Goal: Information Seeking & Learning: Learn about a topic

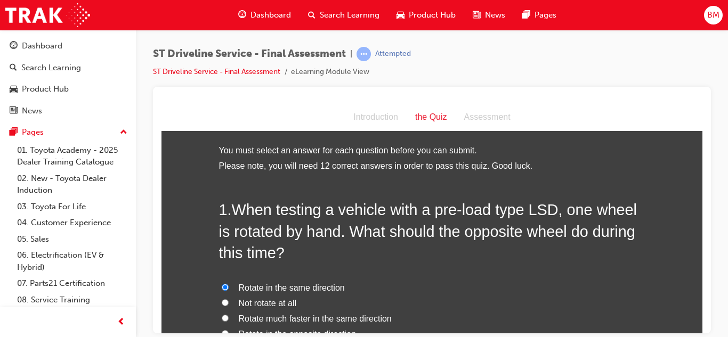
scroll to position [503, 0]
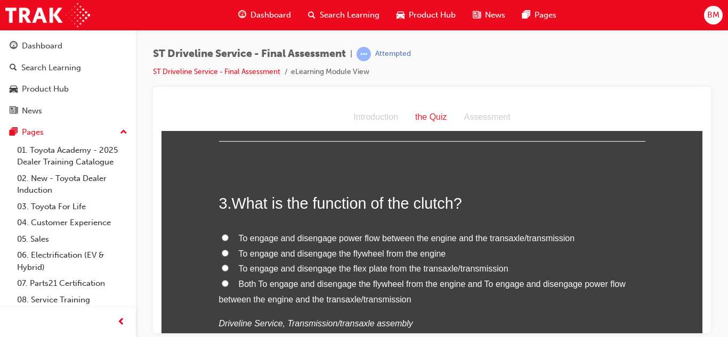
click at [269, 242] on span "To engage and disengage power flow between the engine and the transaxle/transmi…" at bounding box center [407, 237] width 336 height 9
click at [229, 241] on input "To engage and disengage power flow between the engine and the transaxle/transmi…" at bounding box center [225, 237] width 7 height 7
radio input "true"
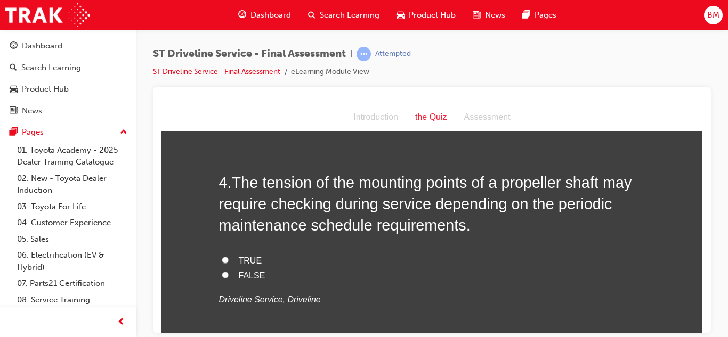
scroll to position [783, 0]
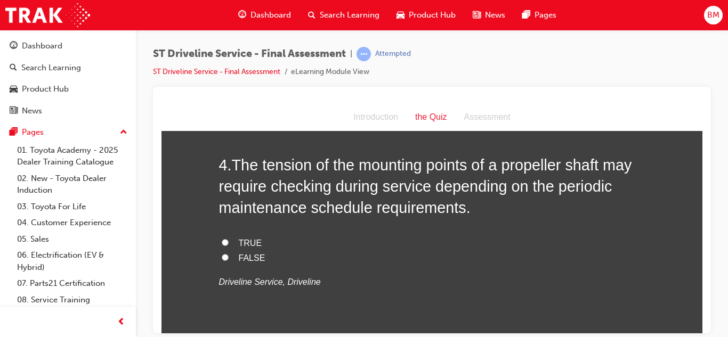
click at [243, 257] on span "FALSE" at bounding box center [252, 257] width 27 height 9
click at [229, 257] on input "FALSE" at bounding box center [225, 257] width 7 height 7
radio input "true"
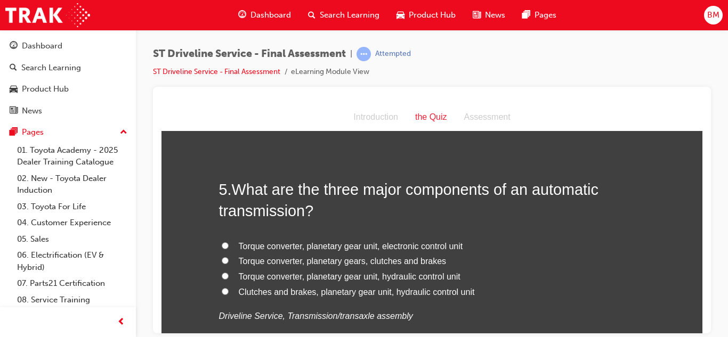
scroll to position [998, 0]
click at [238, 277] on label "Torque converter, planetary gear unit, hydraulic control unit" at bounding box center [432, 275] width 426 height 15
click at [229, 277] on input "Torque converter, planetary gear unit, hydraulic control unit" at bounding box center [225, 274] width 7 height 7
radio input "true"
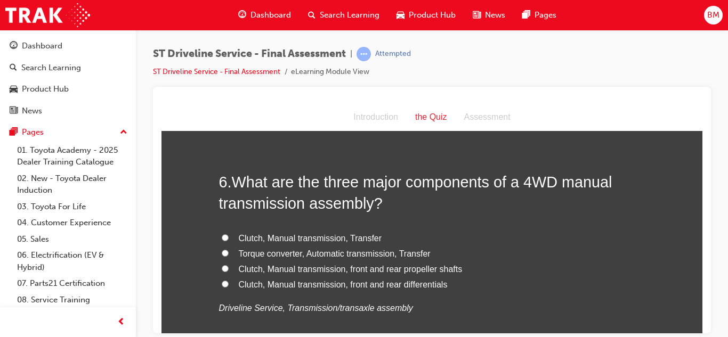
scroll to position [1254, 0]
click at [240, 241] on span "Clutch, Manual transmission, Transfer" at bounding box center [310, 237] width 143 height 9
click at [229, 240] on input "Clutch, Manual transmission, Transfer" at bounding box center [225, 236] width 7 height 7
radio input "true"
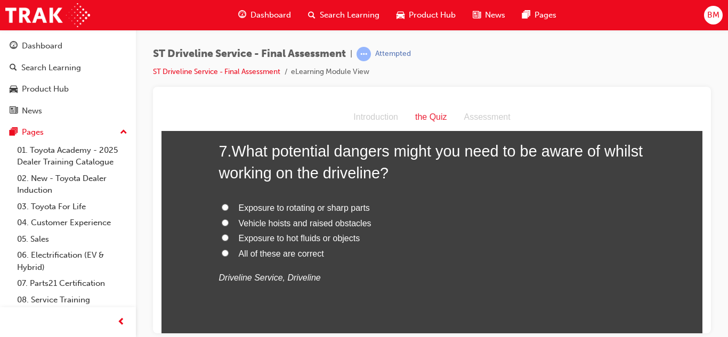
scroll to position [1532, 0]
click at [240, 249] on span "All of these are correct" at bounding box center [281, 252] width 85 height 9
click at [229, 249] on input "All of these are correct" at bounding box center [225, 252] width 7 height 7
radio input "true"
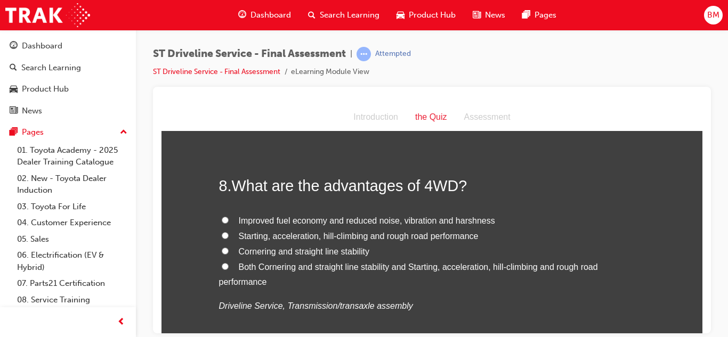
scroll to position [1747, 0]
click at [245, 263] on span "Both Cornering and straight line stability and Starting, acceleration, hill-cli…" at bounding box center [408, 273] width 379 height 25
click at [229, 263] on input "Both Cornering and straight line stability and Starting, acceleration, hill-cli…" at bounding box center [225, 265] width 7 height 7
radio input "true"
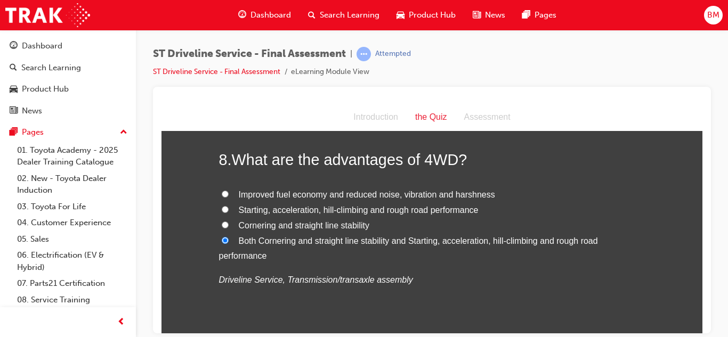
scroll to position [1770, 0]
click at [239, 211] on span "Starting, acceleration, hill-climbing and rough road performance" at bounding box center [359, 211] width 240 height 9
click at [229, 211] on input "Starting, acceleration, hill-climbing and rough road performance" at bounding box center [225, 210] width 7 height 7
radio input "true"
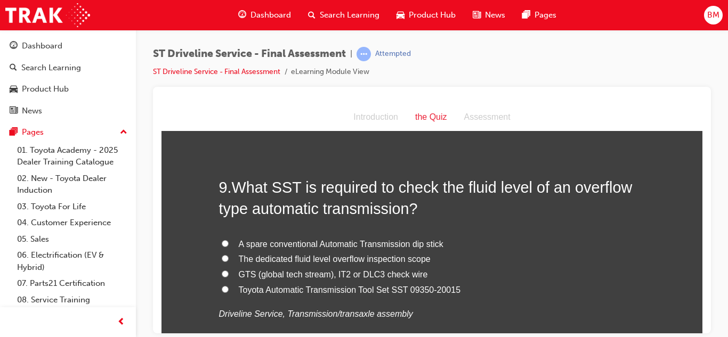
scroll to position [1984, 0]
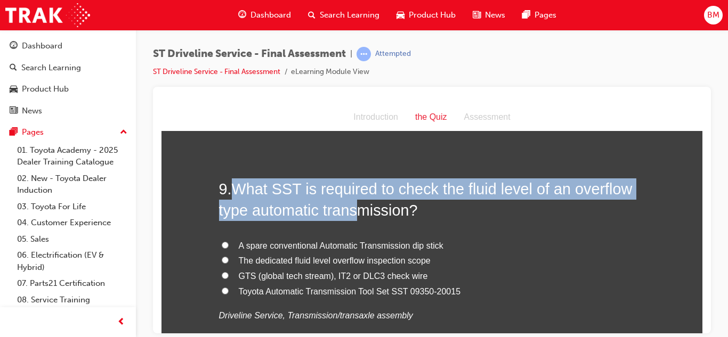
drag, startPoint x: 241, startPoint y: 196, endPoint x: 360, endPoint y: 217, distance: 121.3
click at [360, 217] on span "What SST is required to check the fluid level of an overflow type automatic tra…" at bounding box center [425, 199] width 413 height 38
copy span "What SST is required to check the fluid level of an overflow type automatic tra…"
click at [279, 275] on span "GTS (global tech stream), IT2 or DLC3 check wire" at bounding box center [333, 275] width 189 height 9
click at [229, 275] on input "GTS (global tech stream), IT2 or DLC3 check wire" at bounding box center [225, 275] width 7 height 7
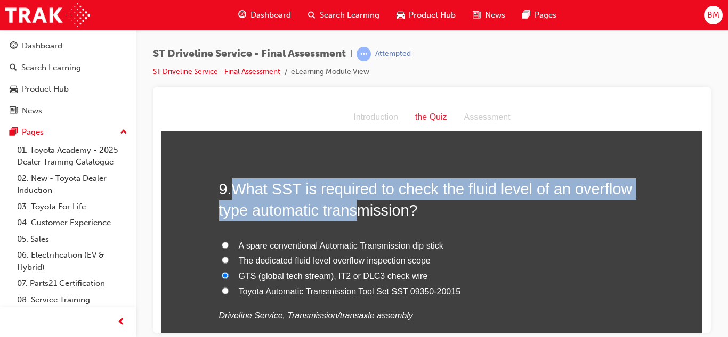
radio input "true"
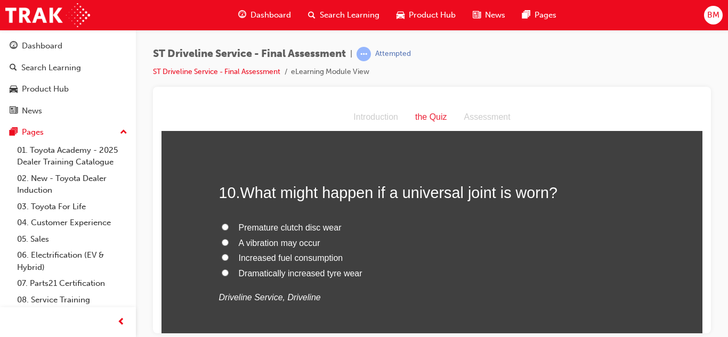
scroll to position [2231, 0]
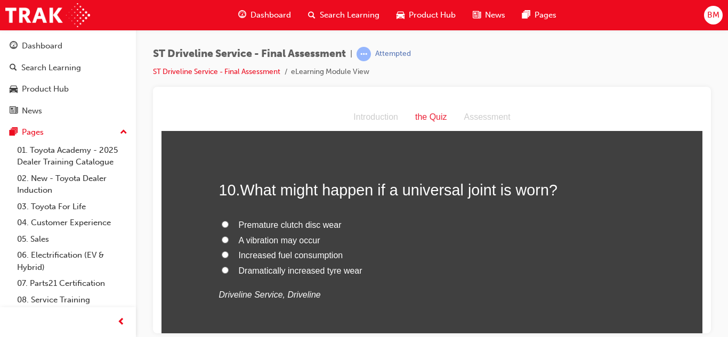
click at [254, 238] on span "A vibration may occur" at bounding box center [280, 240] width 82 height 9
click at [229, 238] on input "A vibration may occur" at bounding box center [225, 239] width 7 height 7
radio input "true"
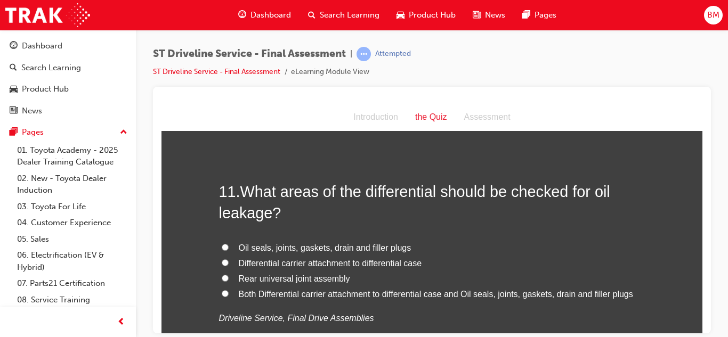
scroll to position [2458, 0]
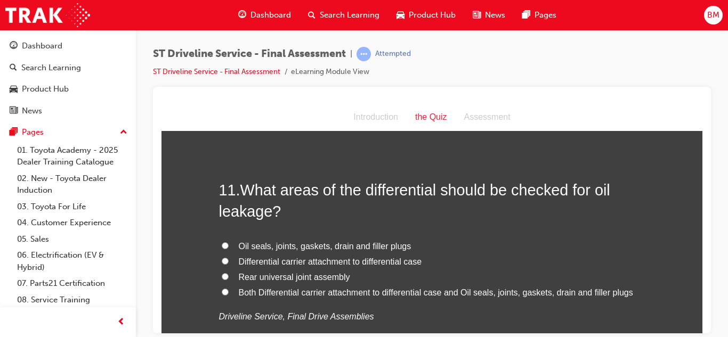
click at [255, 288] on span "Both Differential carrier attachment to differential case and Oil seals, joints…" at bounding box center [436, 292] width 394 height 9
click at [229, 288] on input "Both Differential carrier attachment to differential case and Oil seals, joints…" at bounding box center [225, 291] width 7 height 7
radio input "true"
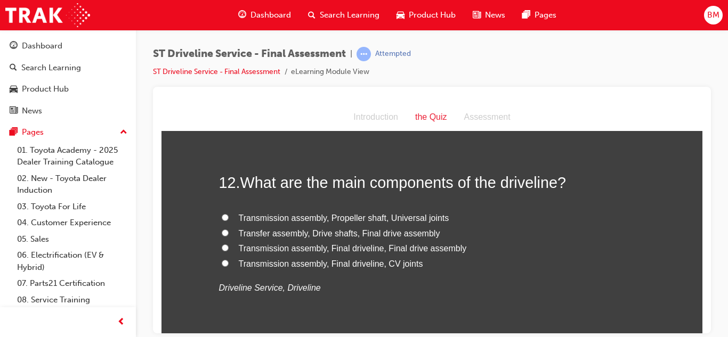
scroll to position [2715, 0]
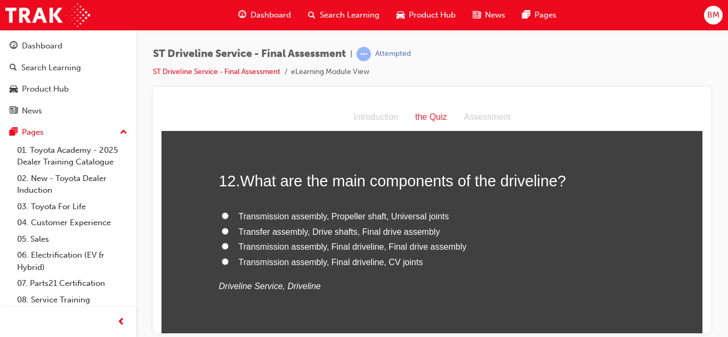
click at [280, 247] on span "Transmission assembly, Final driveline, Final drive assembly" at bounding box center [353, 246] width 228 height 9
click at [229, 247] on input "Transmission assembly, Final driveline, Final drive assembly" at bounding box center [225, 245] width 7 height 7
radio input "true"
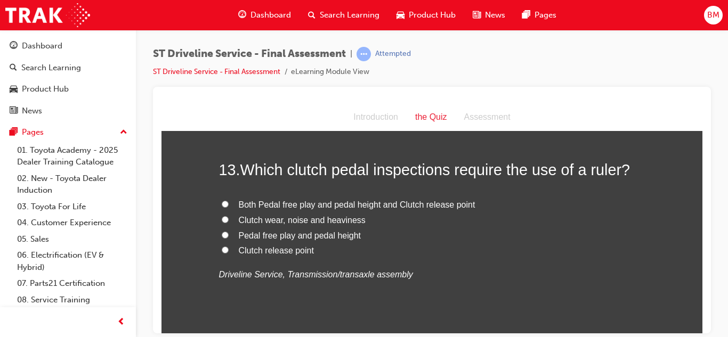
scroll to position [2957, 0]
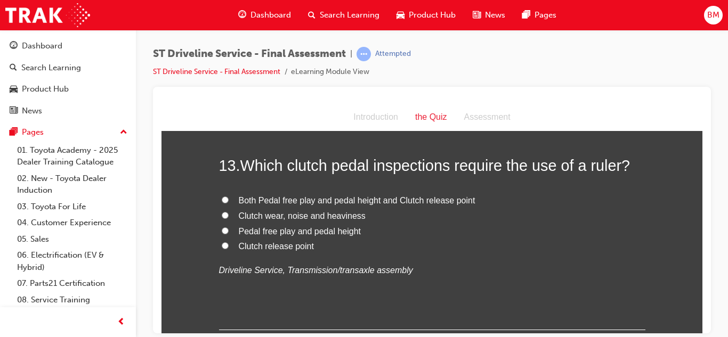
click at [266, 233] on span "Pedal free play and pedal height" at bounding box center [300, 230] width 123 height 9
click at [229, 233] on input "Pedal free play and pedal height" at bounding box center [225, 230] width 7 height 7
radio input "true"
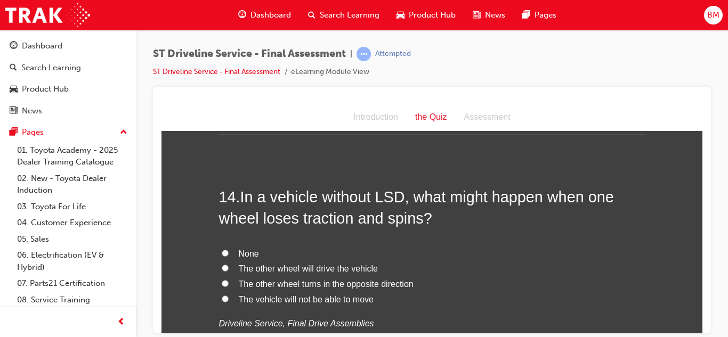
scroll to position [3156, 0]
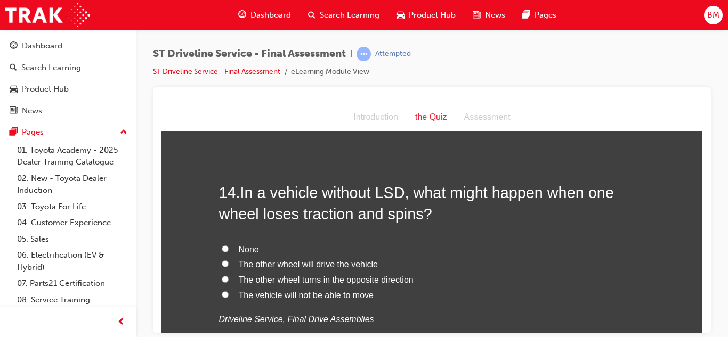
click at [269, 281] on span "The other wheel turns in the opposite direction" at bounding box center [326, 279] width 175 height 9
click at [229, 281] on input "The other wheel turns in the opposite direction" at bounding box center [225, 278] width 7 height 7
radio input "true"
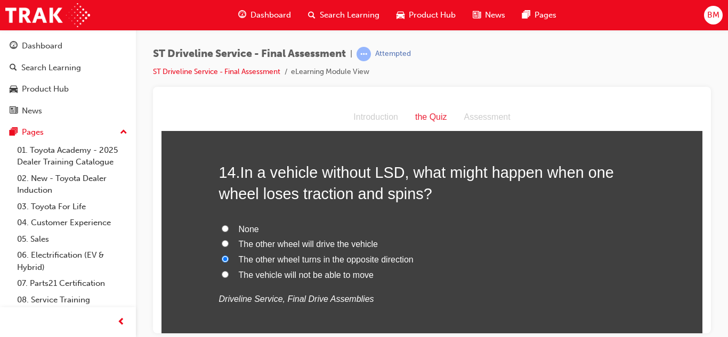
scroll to position [3173, 0]
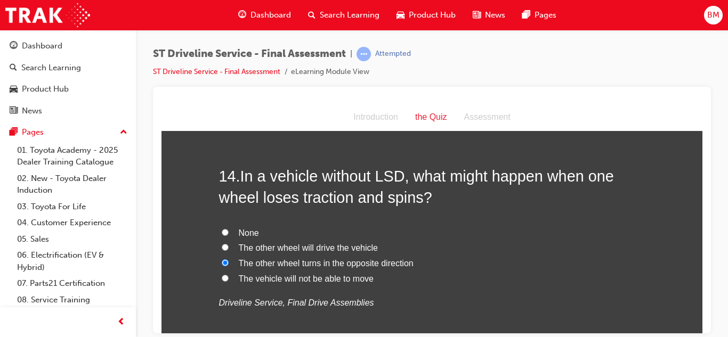
click at [261, 283] on label "The vehicle will not be able to move" at bounding box center [432, 278] width 426 height 15
click at [229, 281] on input "The vehicle will not be able to move" at bounding box center [225, 277] width 7 height 7
radio input "true"
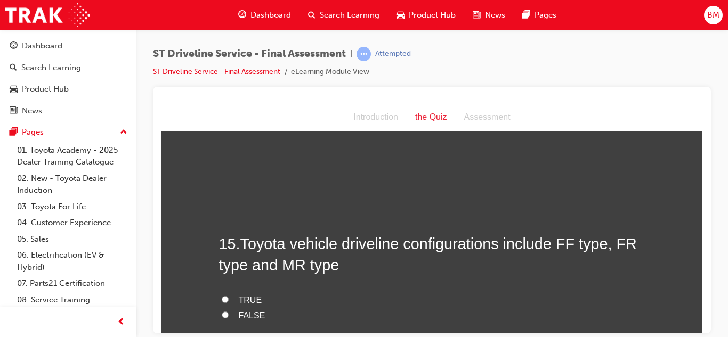
scroll to position [3355, 0]
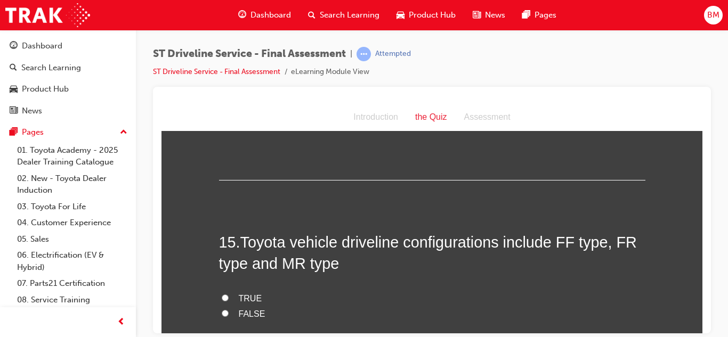
click at [248, 301] on span "TRUE" at bounding box center [250, 298] width 23 height 9
click at [229, 301] on input "TRUE" at bounding box center [225, 297] width 7 height 7
radio input "true"
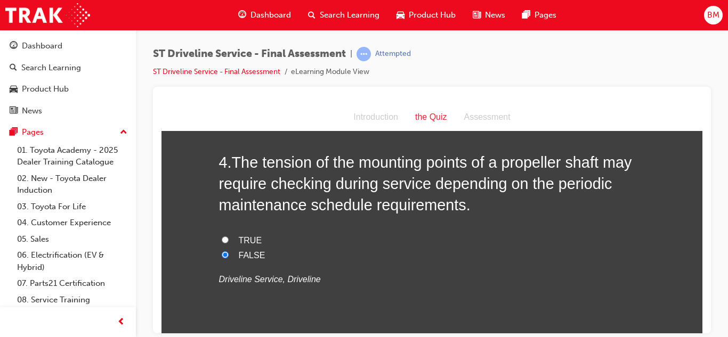
scroll to position [799, 0]
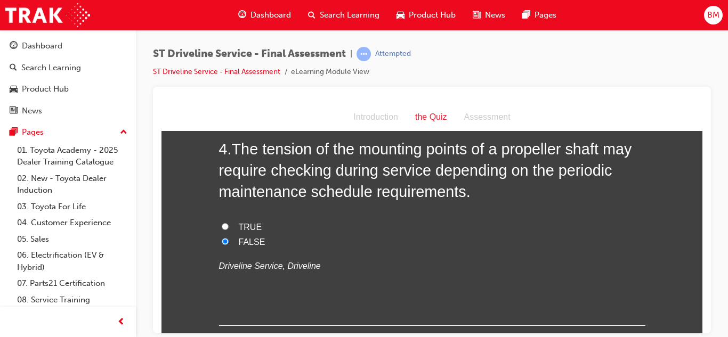
click at [239, 228] on span "TRUE" at bounding box center [250, 226] width 23 height 9
click at [229, 228] on input "TRUE" at bounding box center [225, 226] width 7 height 7
radio input "true"
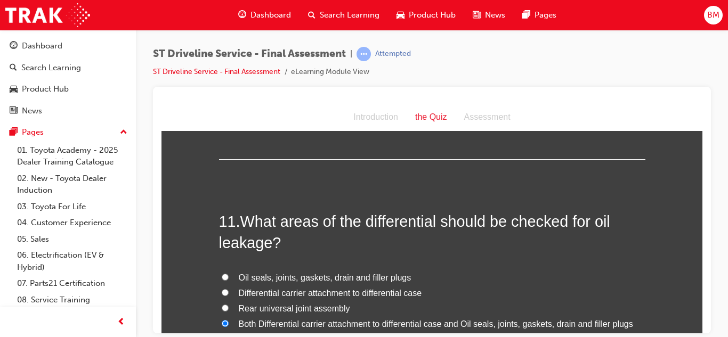
scroll to position [3500, 0]
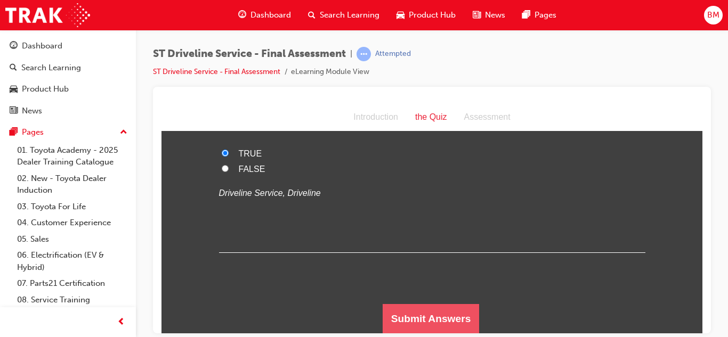
click at [436, 319] on button "Submit Answers" at bounding box center [431, 319] width 97 height 30
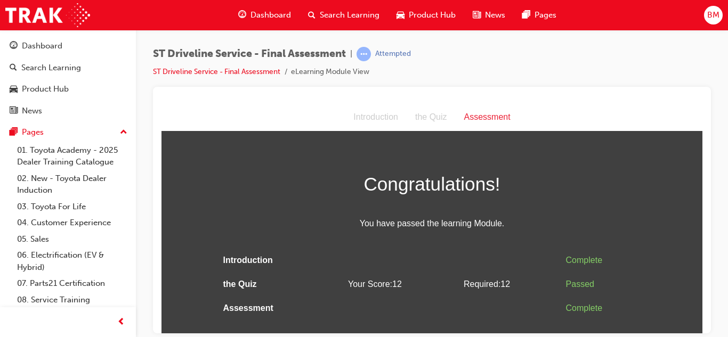
scroll to position [0, 0]
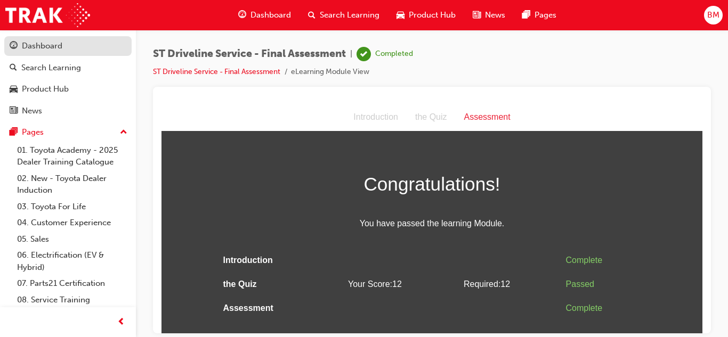
click at [37, 40] on div "Dashboard" at bounding box center [42, 46] width 40 height 12
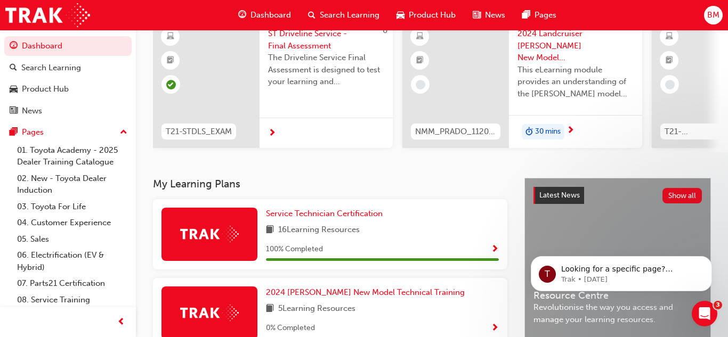
scroll to position [96, 0]
